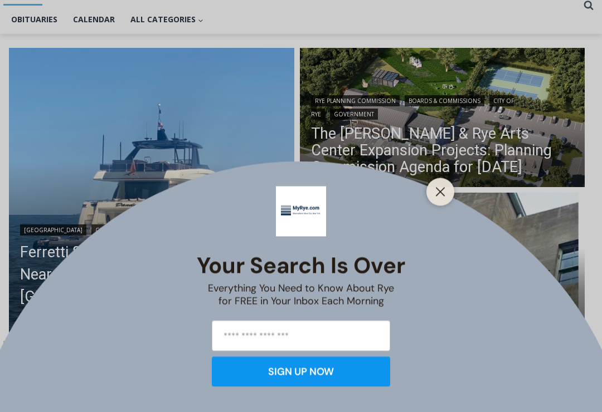
scroll to position [264, 0]
click at [441, 196] on line "Close" at bounding box center [440, 192] width 8 height 8
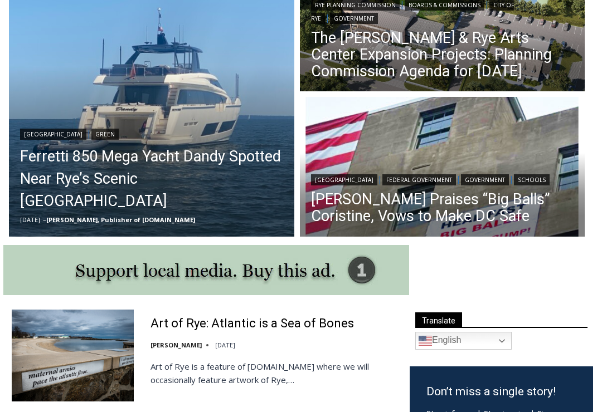
scroll to position [359, 0]
click at [171, 127] on img "Read More Ferretti 850 Mega Yacht Dandy Spotted Near Rye’s Scenic Parsonage Poi…" at bounding box center [151, 94] width 285 height 285
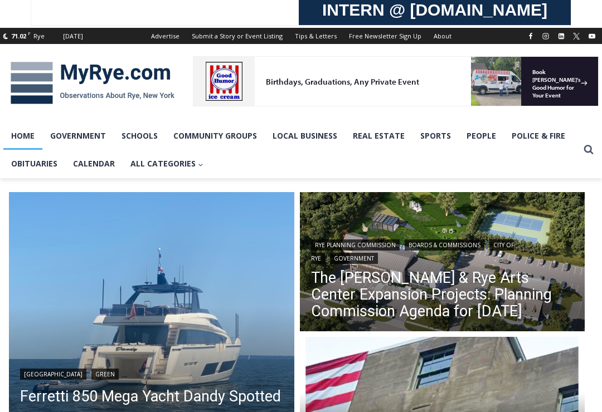
scroll to position [105, 0]
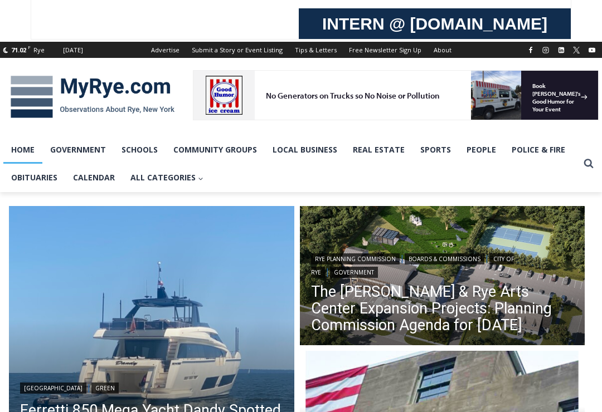
click at [43, 182] on link "Obituaries" at bounding box center [34, 178] width 62 height 28
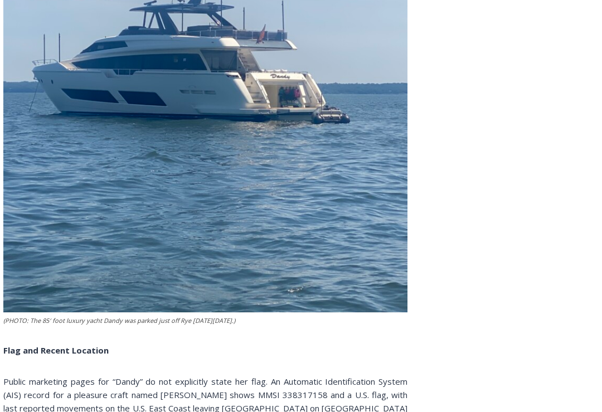
scroll to position [1961, 0]
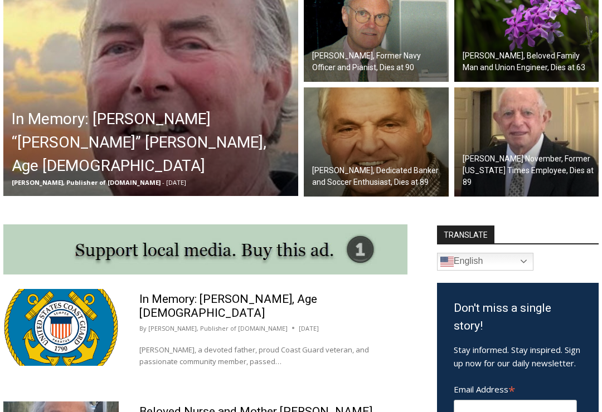
scroll to position [384, 0]
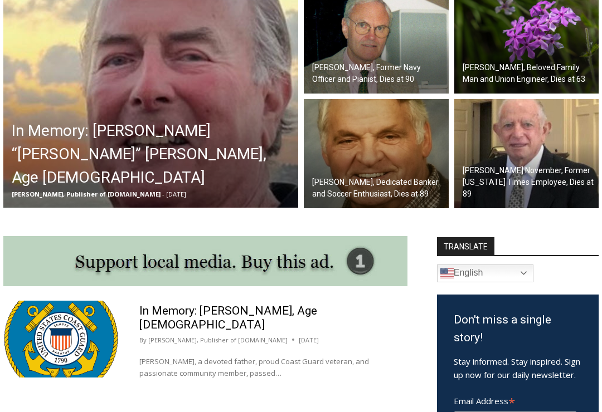
click at [165, 65] on img at bounding box center [150, 96] width 295 height 223
